Goal: Understand process/instructions: Learn about a topic

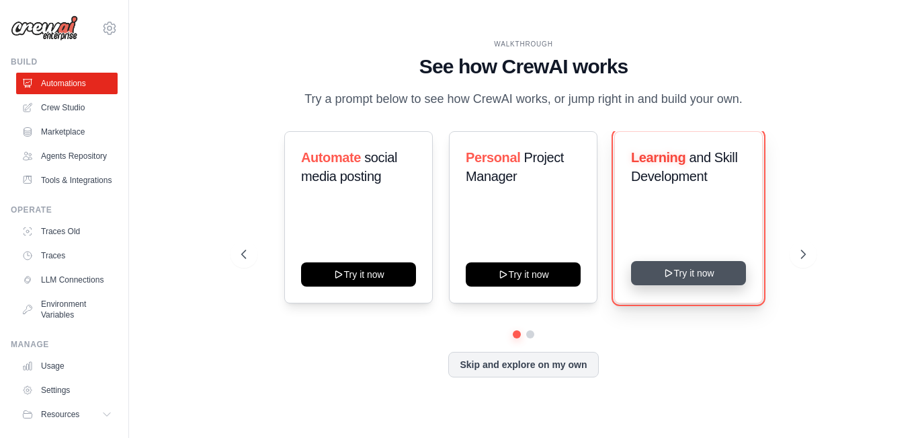
click at [680, 274] on button "Try it now" at bounding box center [688, 273] width 115 height 24
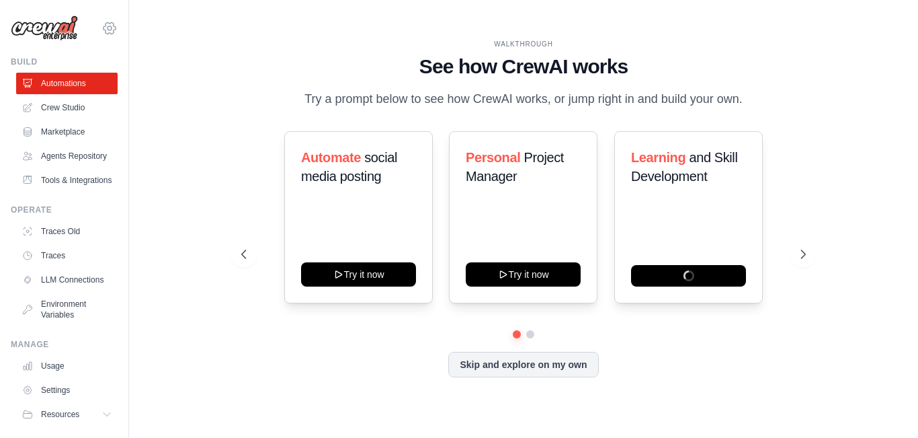
click at [102, 28] on icon at bounding box center [110, 28] width 16 height 16
click at [333, 32] on div "WALKTHROUGH See how [PERSON_NAME] works Try a prompt below to see how [PERSON_N…" at bounding box center [524, 218] width 746 height 411
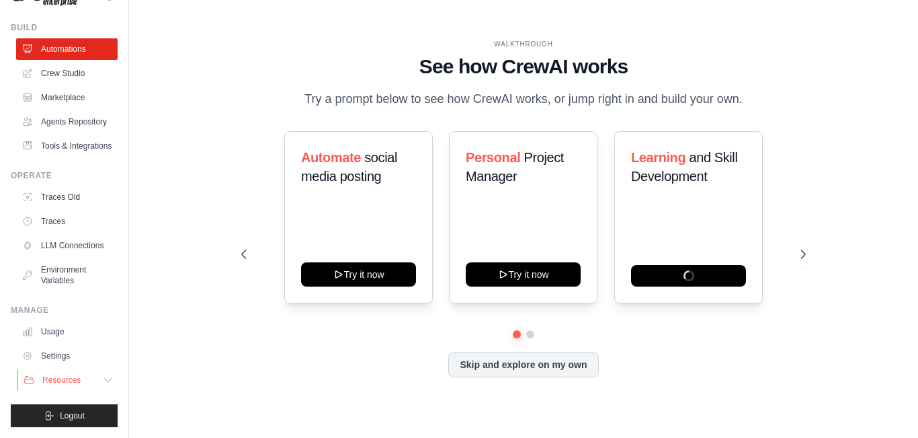
click at [103, 378] on icon at bounding box center [108, 379] width 11 height 11
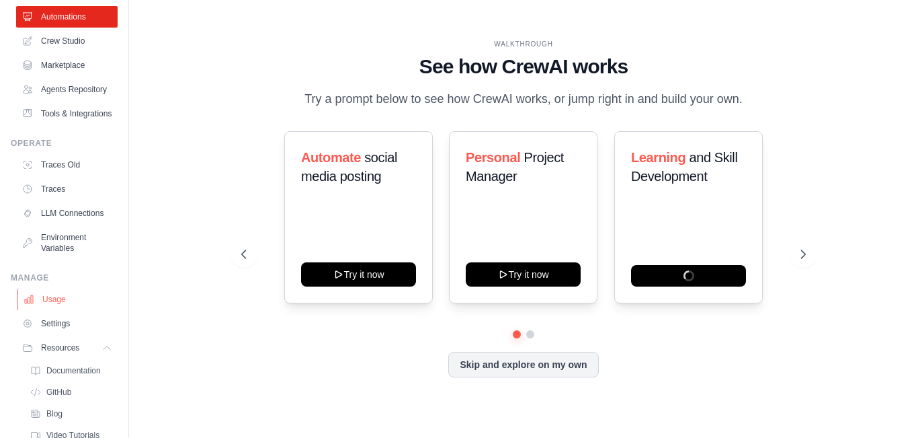
scroll to position [153, 0]
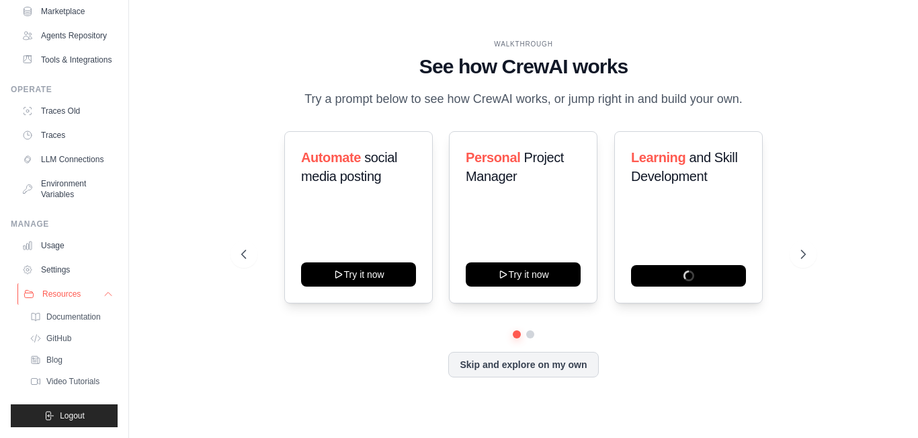
click at [103, 292] on icon at bounding box center [108, 293] width 11 height 11
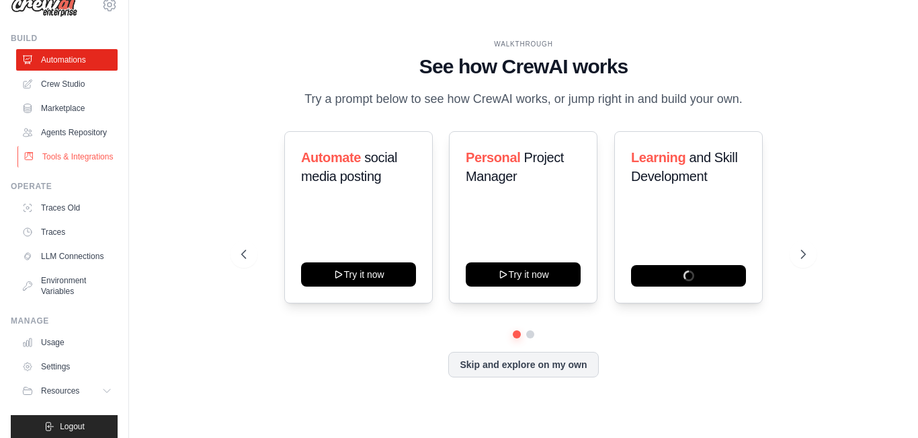
scroll to position [0, 0]
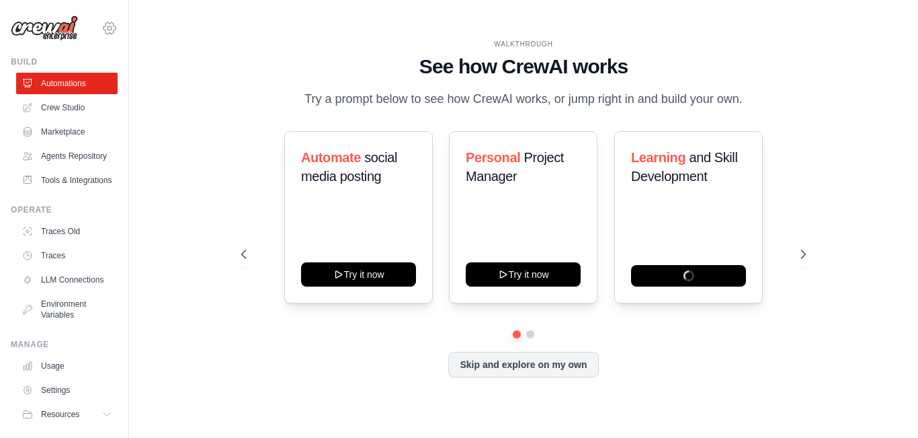
click at [102, 30] on icon at bounding box center [110, 28] width 16 height 16
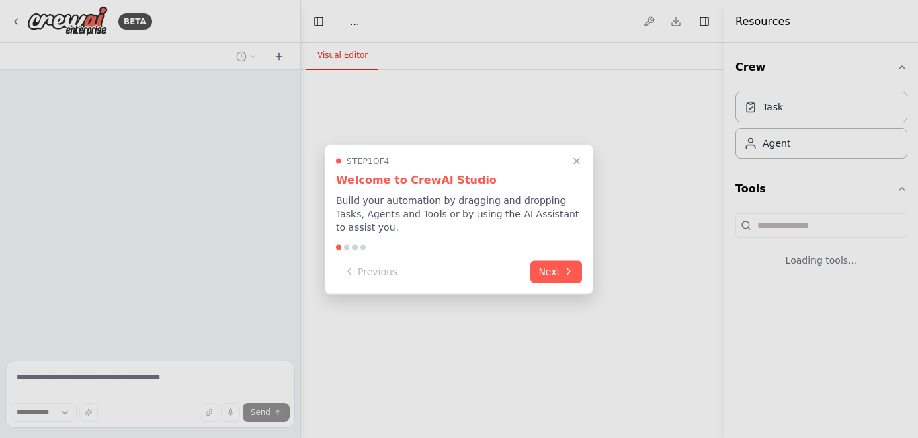
select select "****"
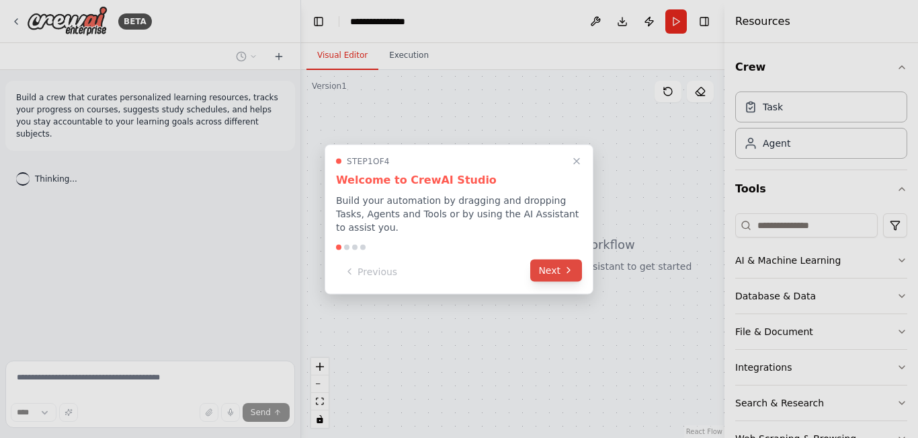
click at [556, 263] on button "Next" at bounding box center [556, 270] width 52 height 22
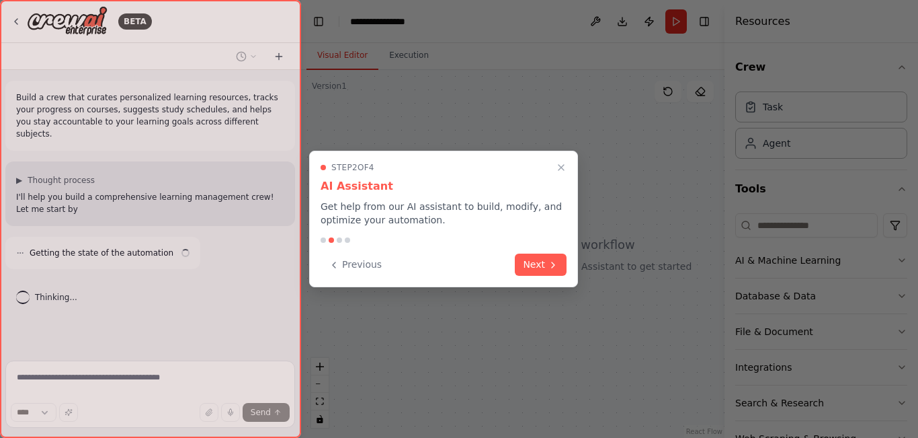
click at [556, 263] on icon at bounding box center [553, 264] width 11 height 11
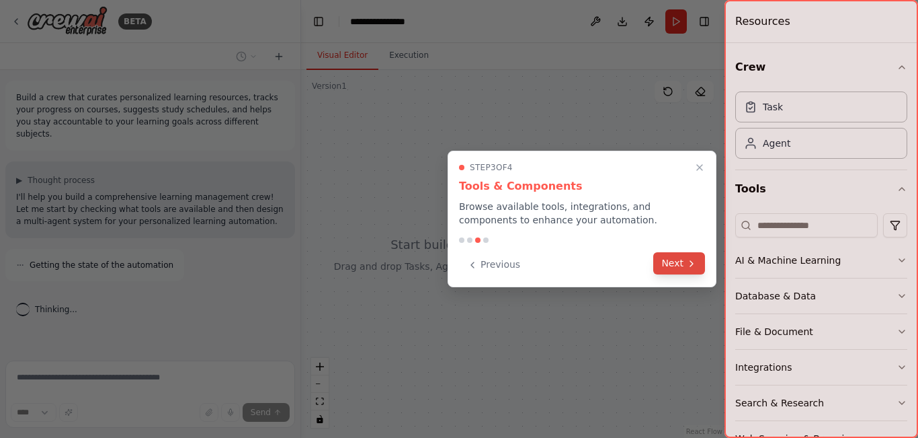
click at [668, 267] on button "Next" at bounding box center [679, 263] width 52 height 22
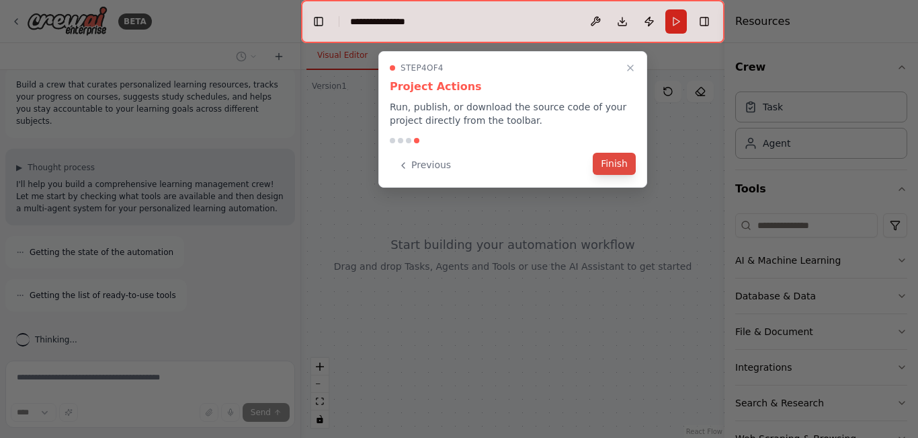
click at [608, 168] on button "Finish" at bounding box center [614, 164] width 43 height 22
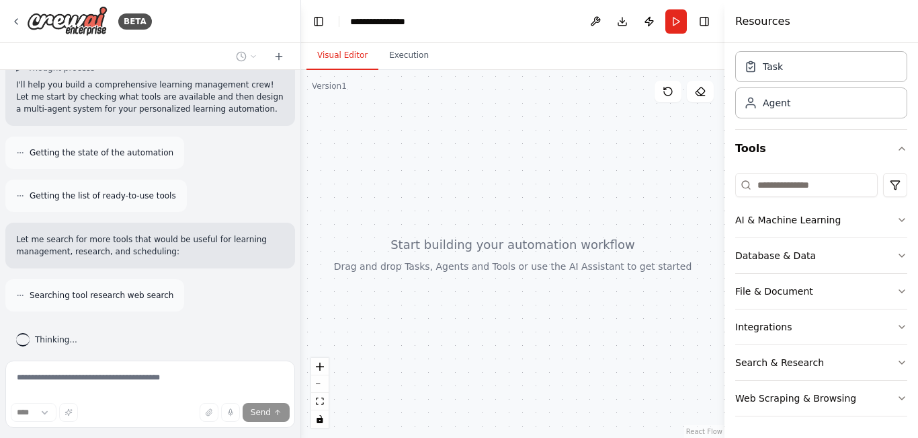
scroll to position [155, 0]
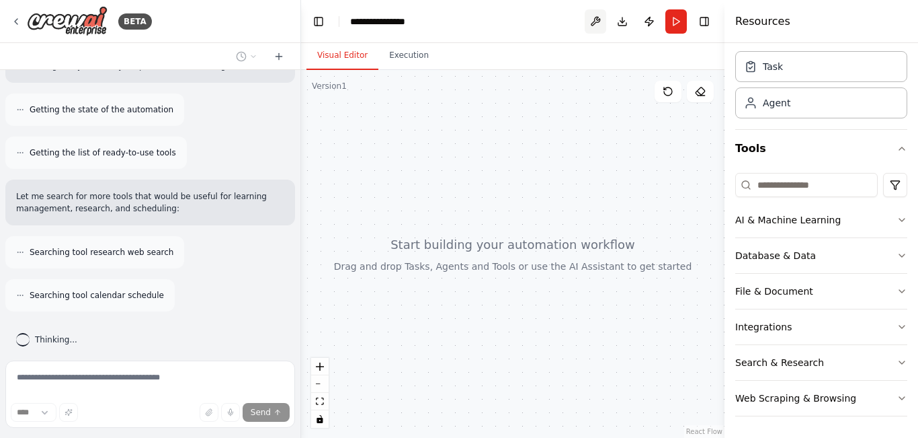
click at [596, 24] on button at bounding box center [596, 21] width 22 height 24
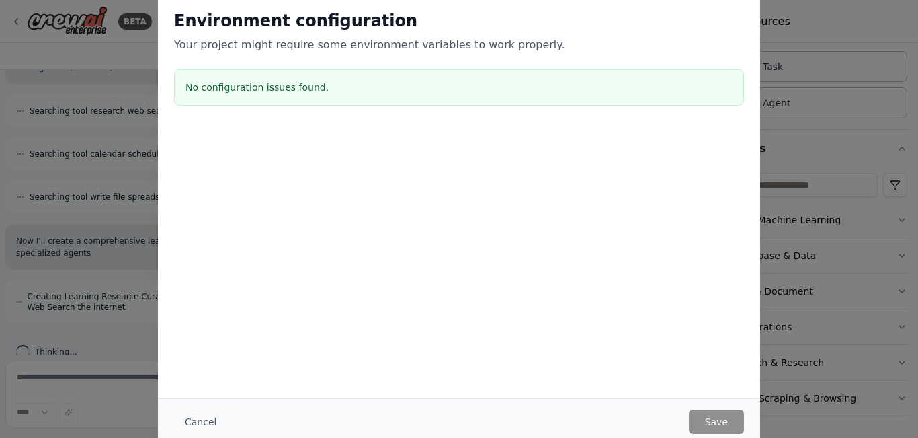
scroll to position [309, 0]
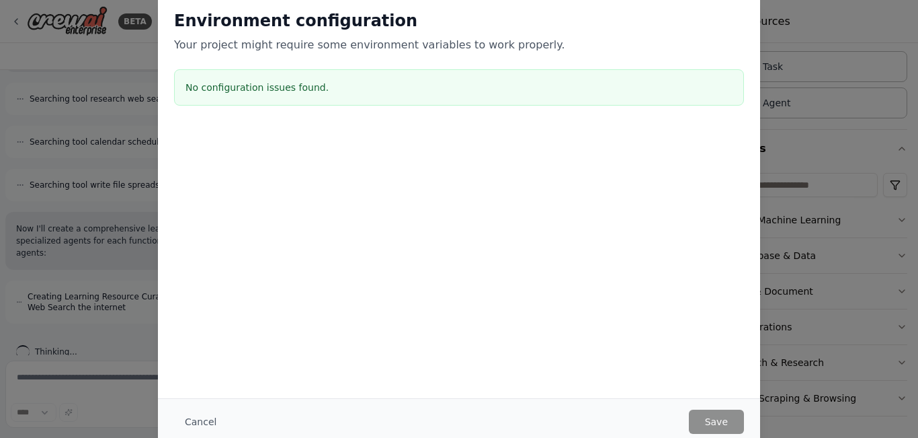
click at [138, 44] on div "Environment configuration Your project might require some environment variables…" at bounding box center [459, 219] width 918 height 438
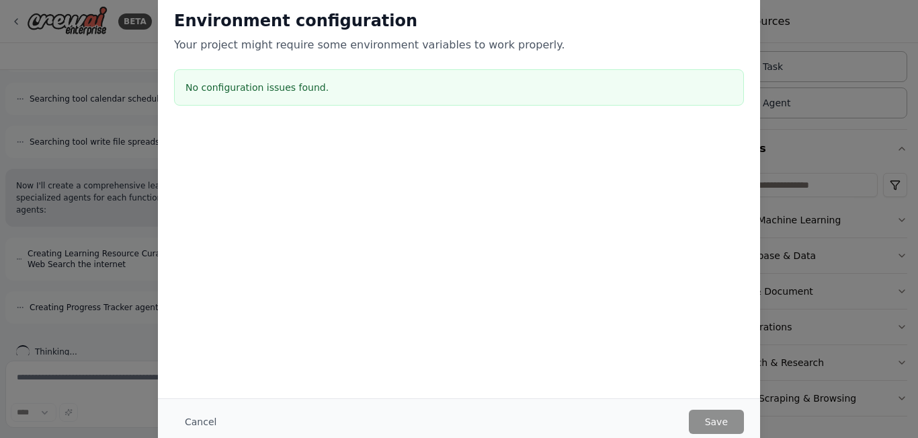
click at [244, 360] on div "Environment configuration Your project might require some environment variables…" at bounding box center [459, 196] width 602 height 404
click at [200, 419] on button "Cancel" at bounding box center [200, 421] width 53 height 24
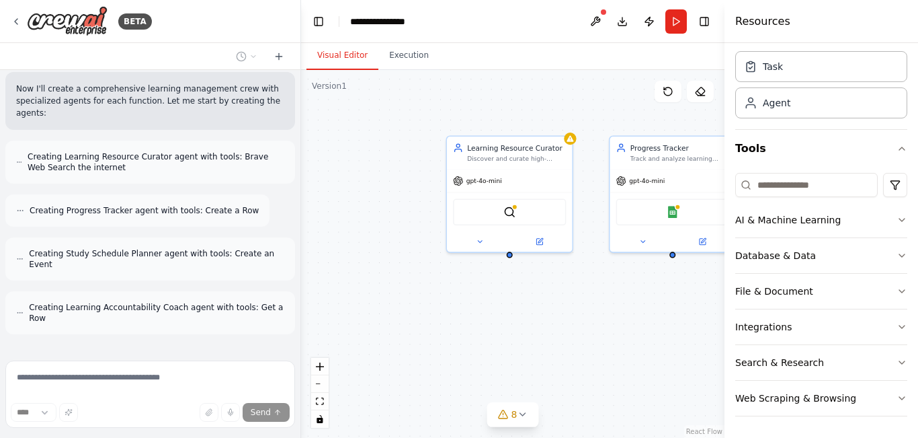
scroll to position [438, 0]
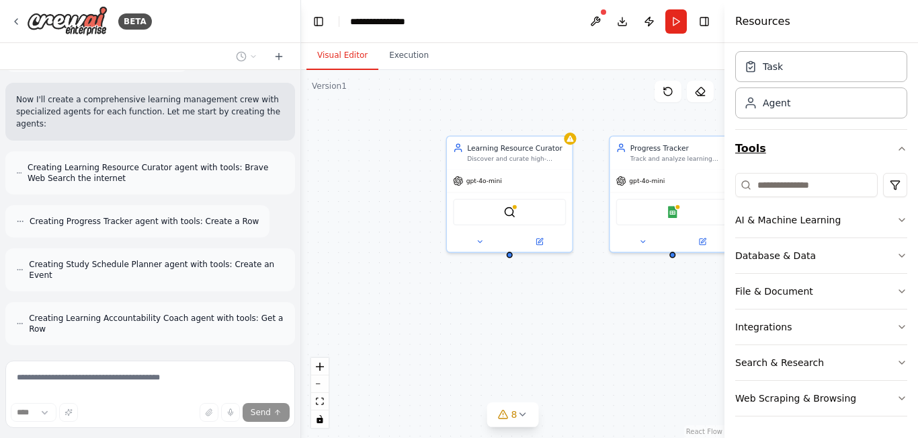
click at [897, 147] on icon "button" at bounding box center [902, 148] width 11 height 11
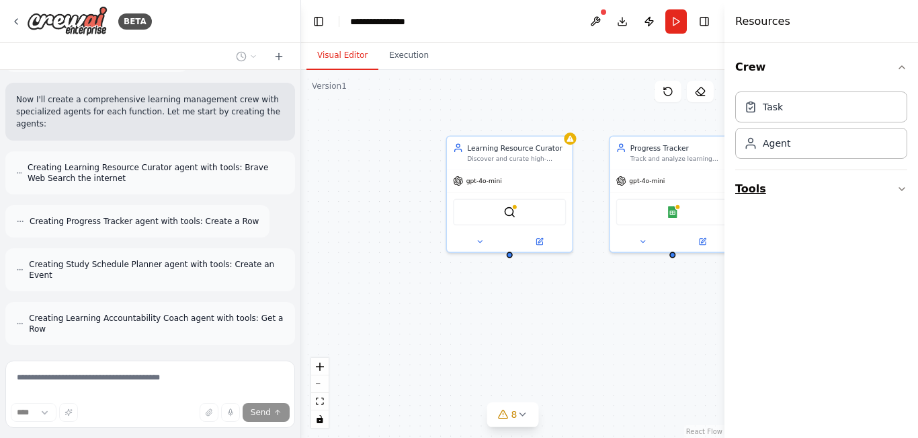
click at [897, 194] on icon "button" at bounding box center [902, 189] width 11 height 11
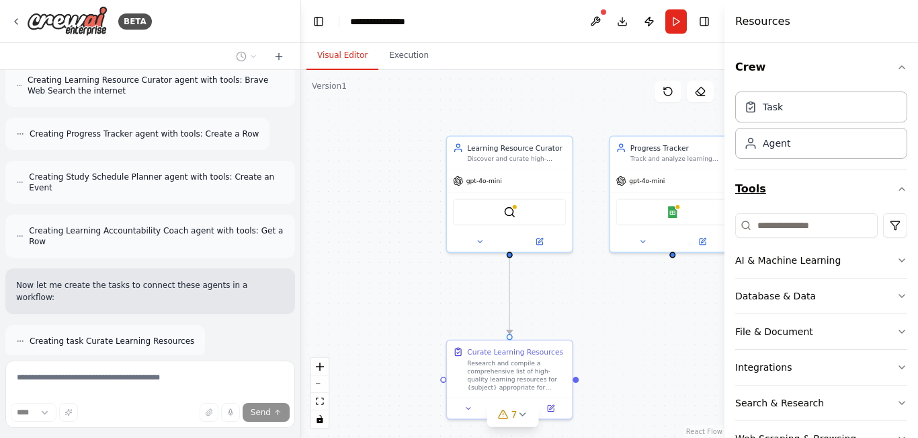
click at [897, 194] on div "Crew Task Agent Tools AI & Machine Learning Database & Data File & Document Int…" at bounding box center [822, 240] width 194 height 395
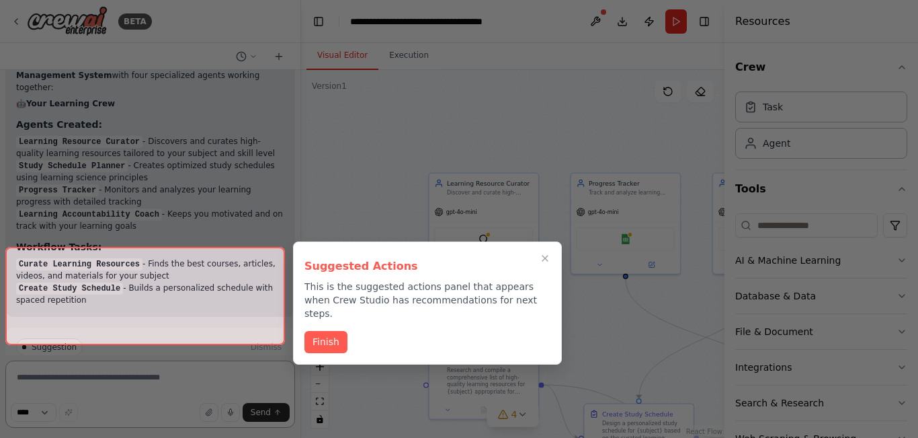
scroll to position [1129, 0]
